Goal: Navigation & Orientation: Find specific page/section

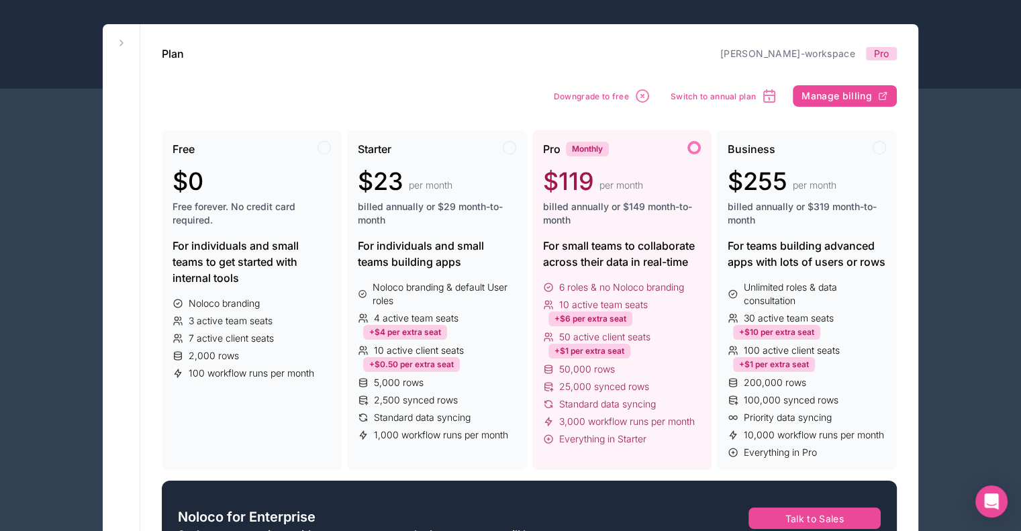
scroll to position [67, 0]
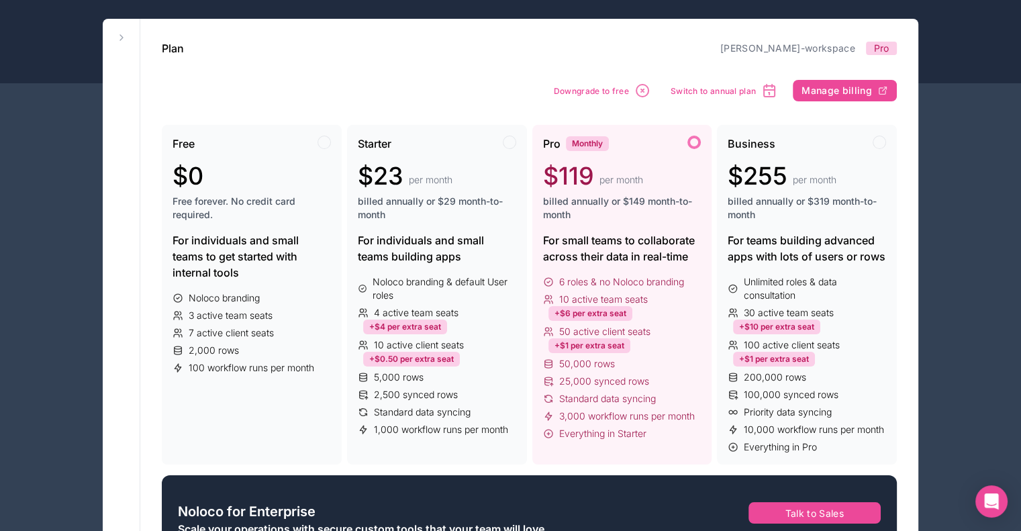
click at [611, 183] on span "per month" at bounding box center [621, 179] width 44 height 13
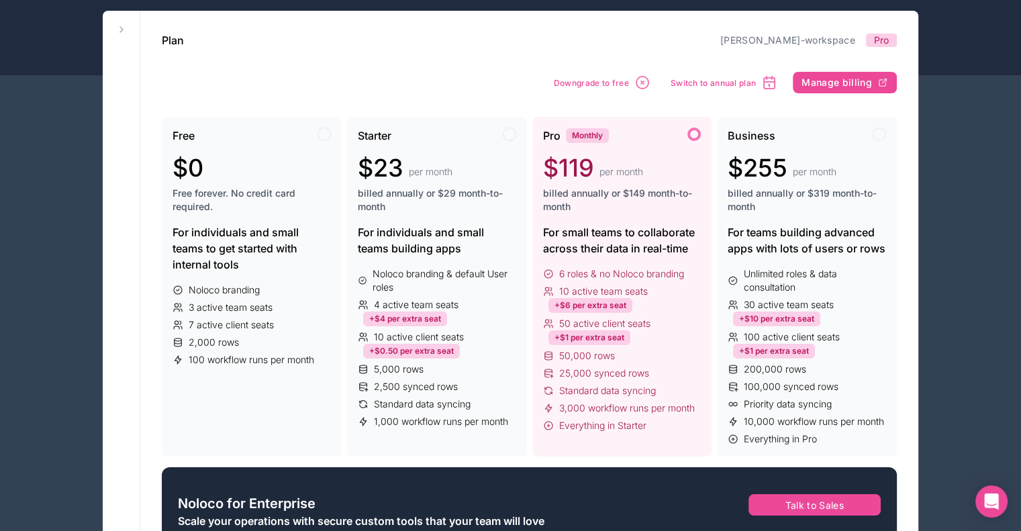
scroll to position [0, 0]
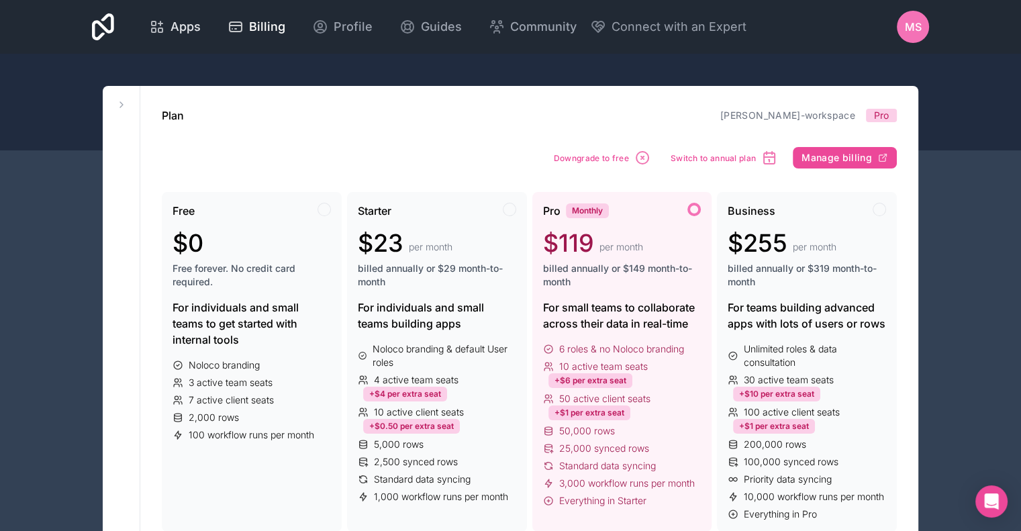
click at [164, 37] on link "Apps" at bounding box center [174, 27] width 73 height 30
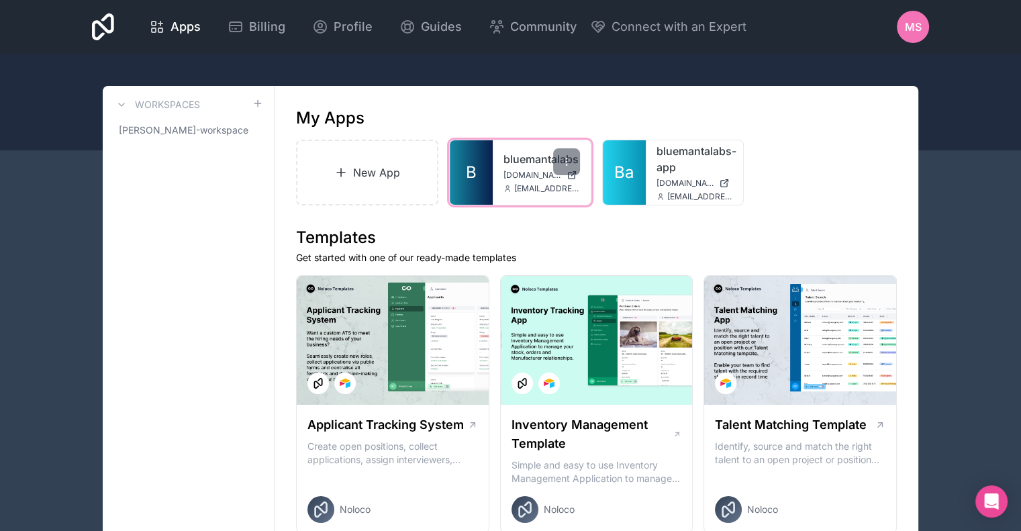
click at [539, 160] on link "bluemantalabs" at bounding box center [541, 159] width 76 height 16
